Goal: Check status: Check status

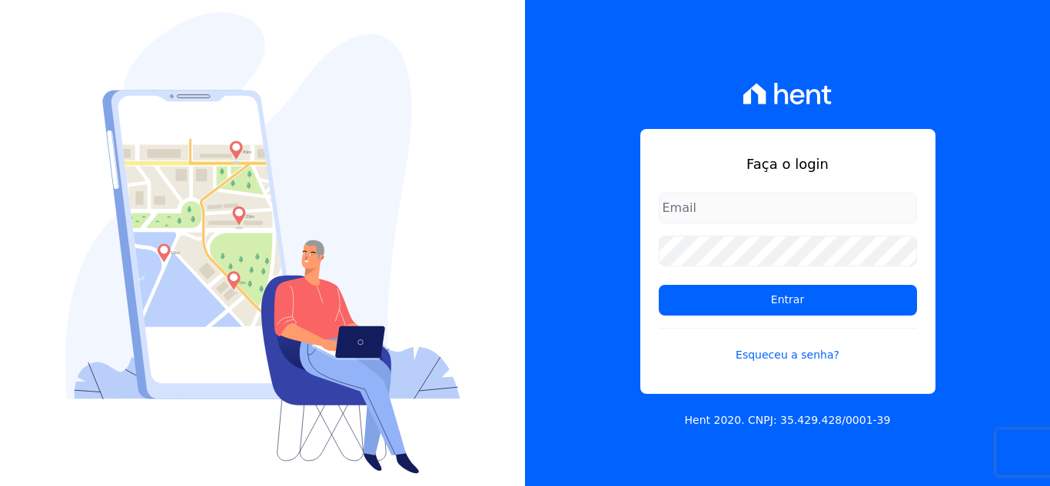
click at [699, 209] on input "email" at bounding box center [788, 208] width 258 height 31
type input "kelly.silva@construtoramgtec.com.br"
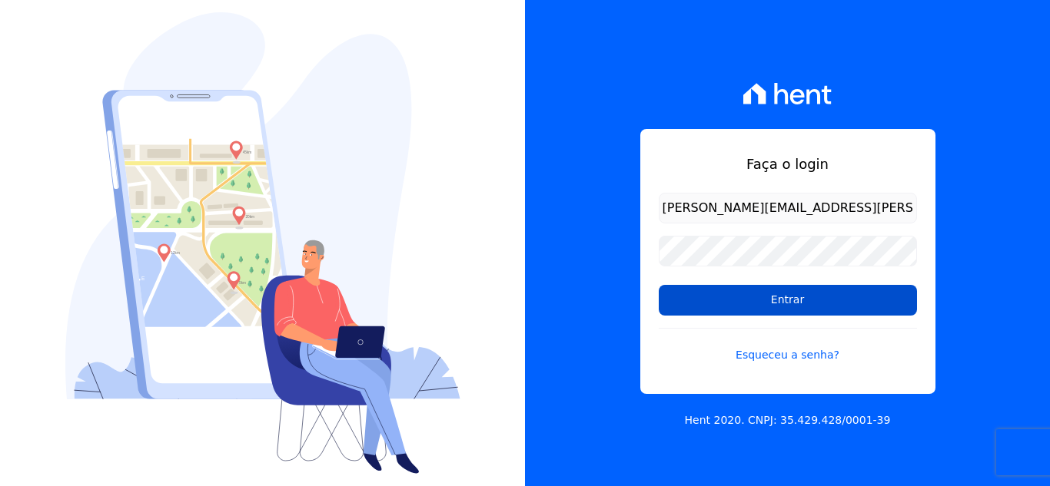
click at [740, 309] on input "Entrar" at bounding box center [788, 300] width 258 height 31
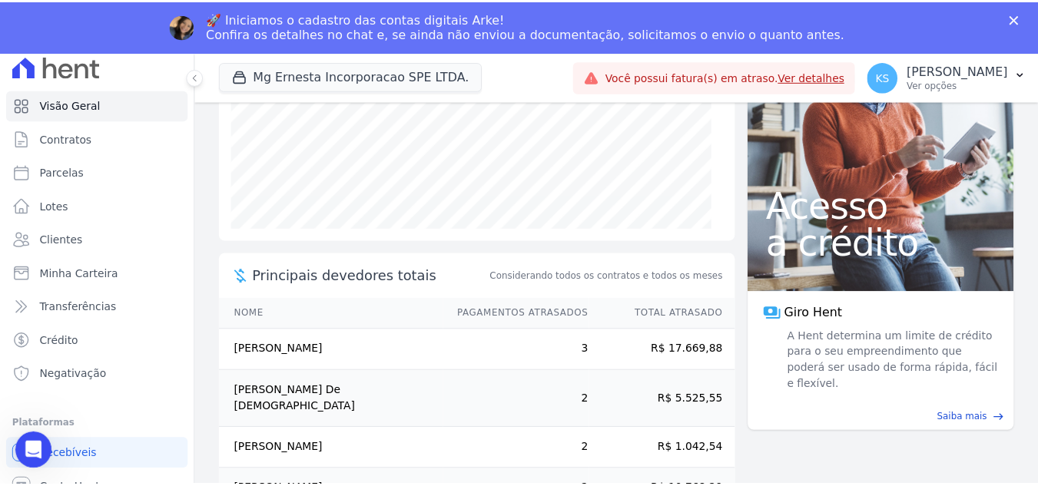
scroll to position [277, 0]
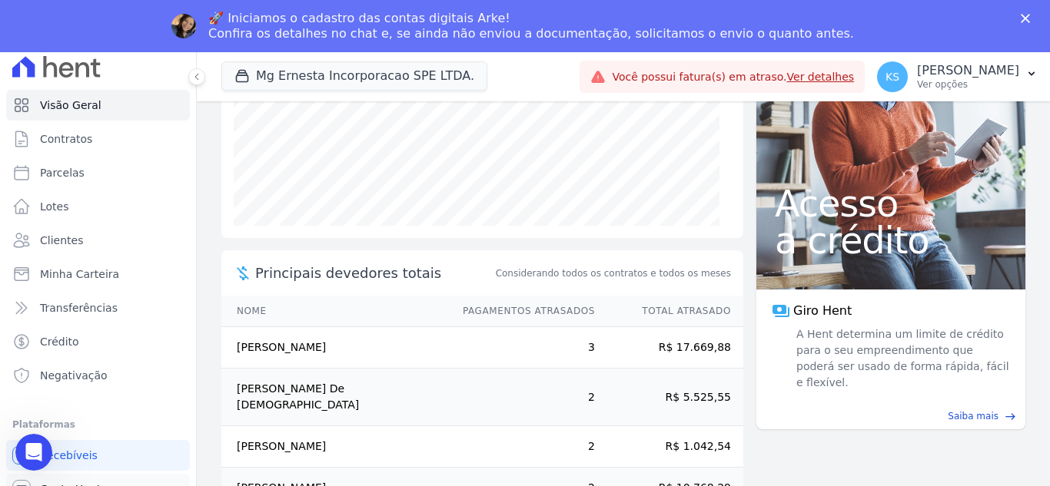
click at [61, 483] on span "Conta Hent" at bounding box center [70, 489] width 61 height 15
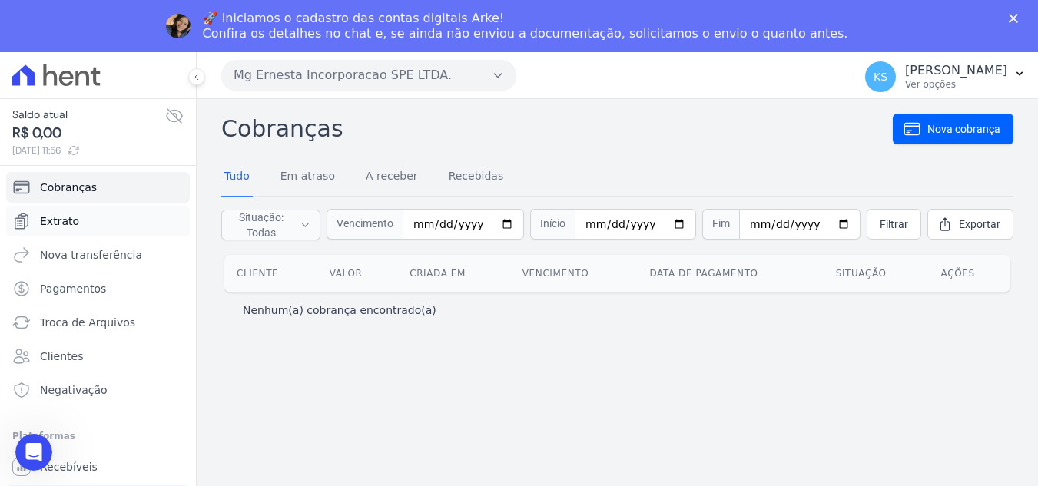
click at [65, 219] on span "Extrato" at bounding box center [59, 221] width 39 height 15
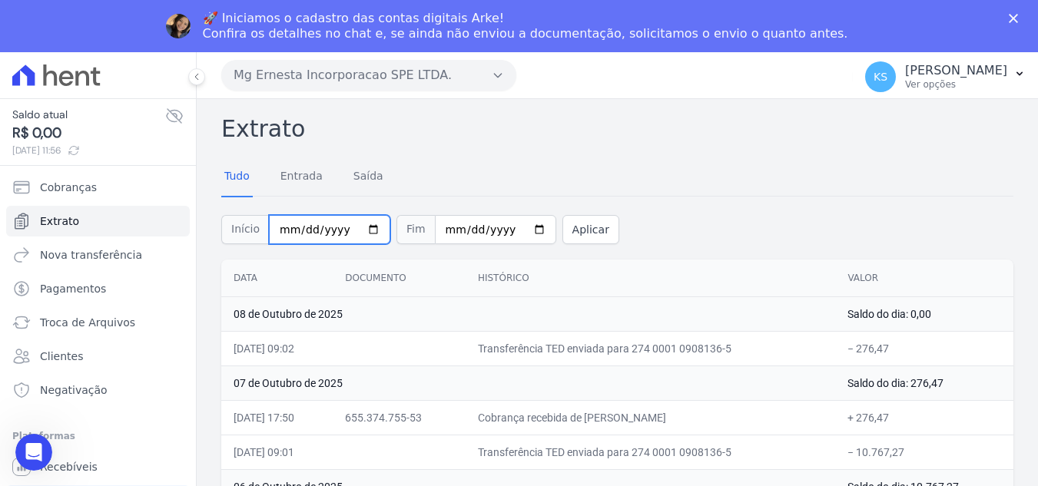
click at [364, 231] on input "2025-10-01" at bounding box center [329, 229] width 121 height 29
click at [366, 229] on input "2025-10-03" at bounding box center [329, 229] width 121 height 29
type input "[DATE]"
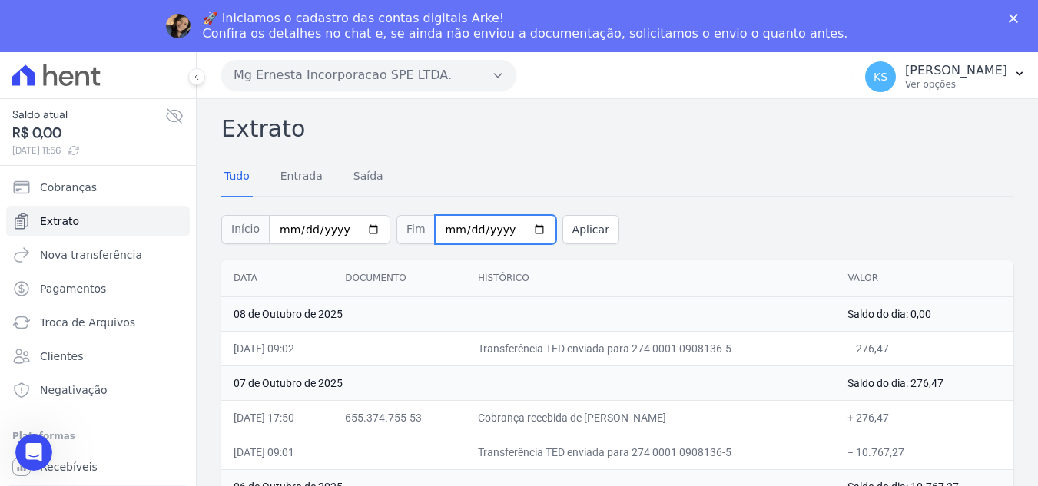
click at [520, 228] on input "2025-10-09" at bounding box center [495, 229] width 121 height 29
type input "[DATE]"
drag, startPoint x: 579, startPoint y: 227, endPoint x: 579, endPoint y: 236, distance: 9.3
click at [579, 227] on button "Aplicar" at bounding box center [591, 229] width 57 height 29
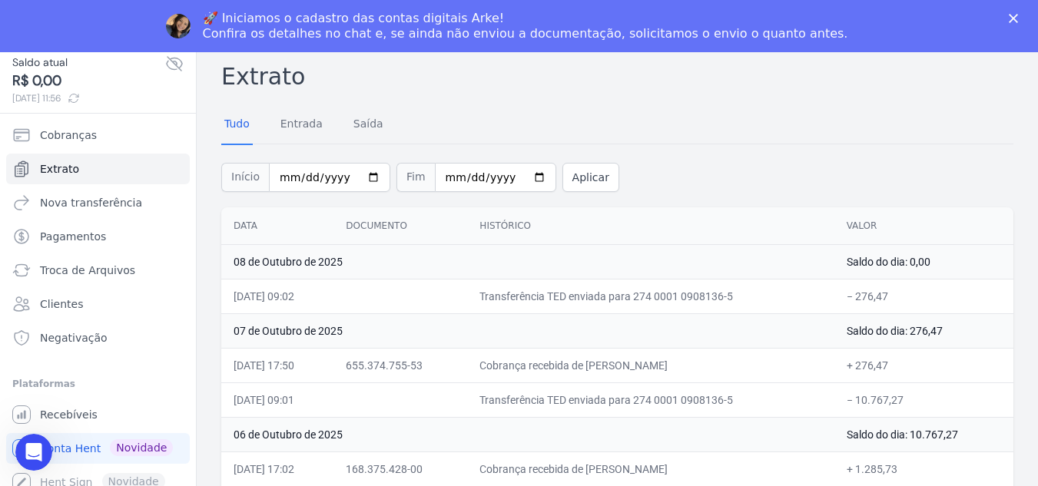
scroll to position [255, 0]
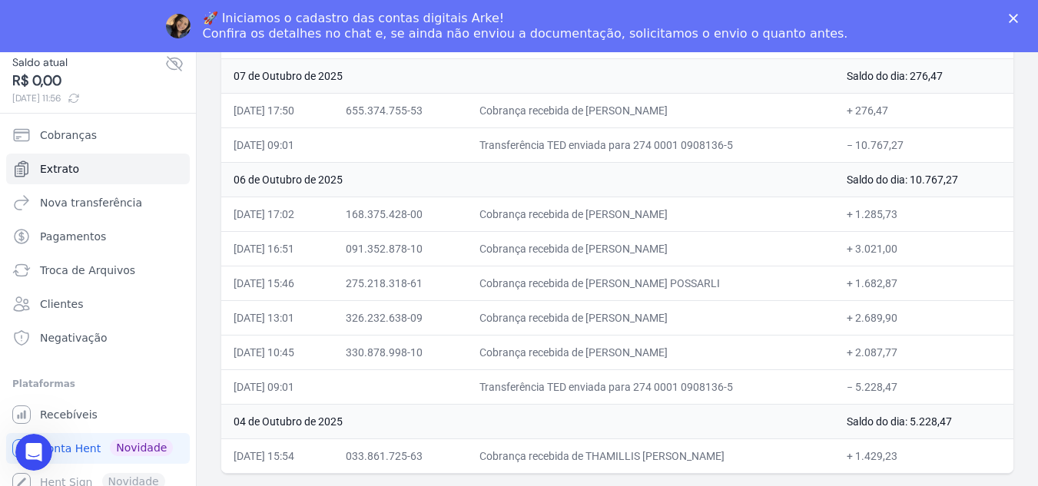
drag, startPoint x: 234, startPoint y: 275, endPoint x: 795, endPoint y: 523, distance: 613.2
click at [795, 486] on html "Saldo atual R$ 0,00 [DATE] 11:56 Cobranças Extrato Nova transferência Pagamento…" at bounding box center [519, 217] width 1038 height 539
copy table
